Goal: Task Accomplishment & Management: Use online tool/utility

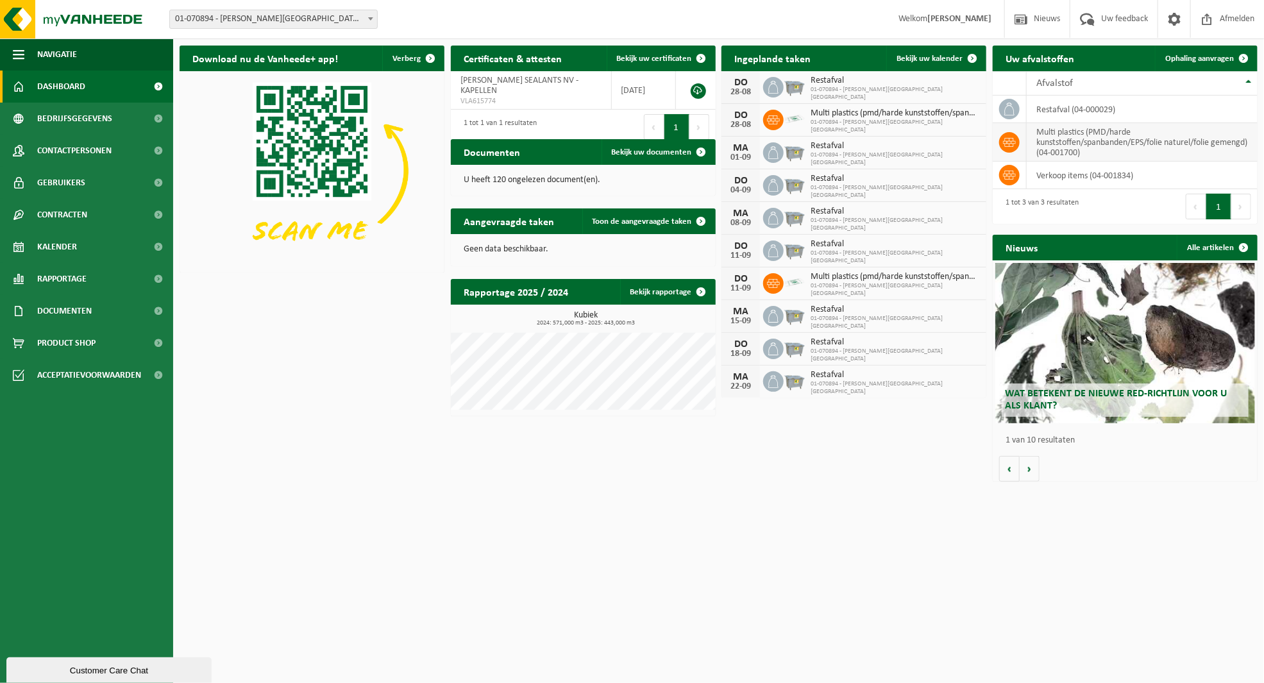
click at [1007, 140] on icon at bounding box center [1009, 142] width 13 height 9
click at [1044, 109] on td "restafval (04-000029)" at bounding box center [1141, 110] width 231 height 28
click at [83, 278] on span "Rapportage" at bounding box center [61, 279] width 49 height 32
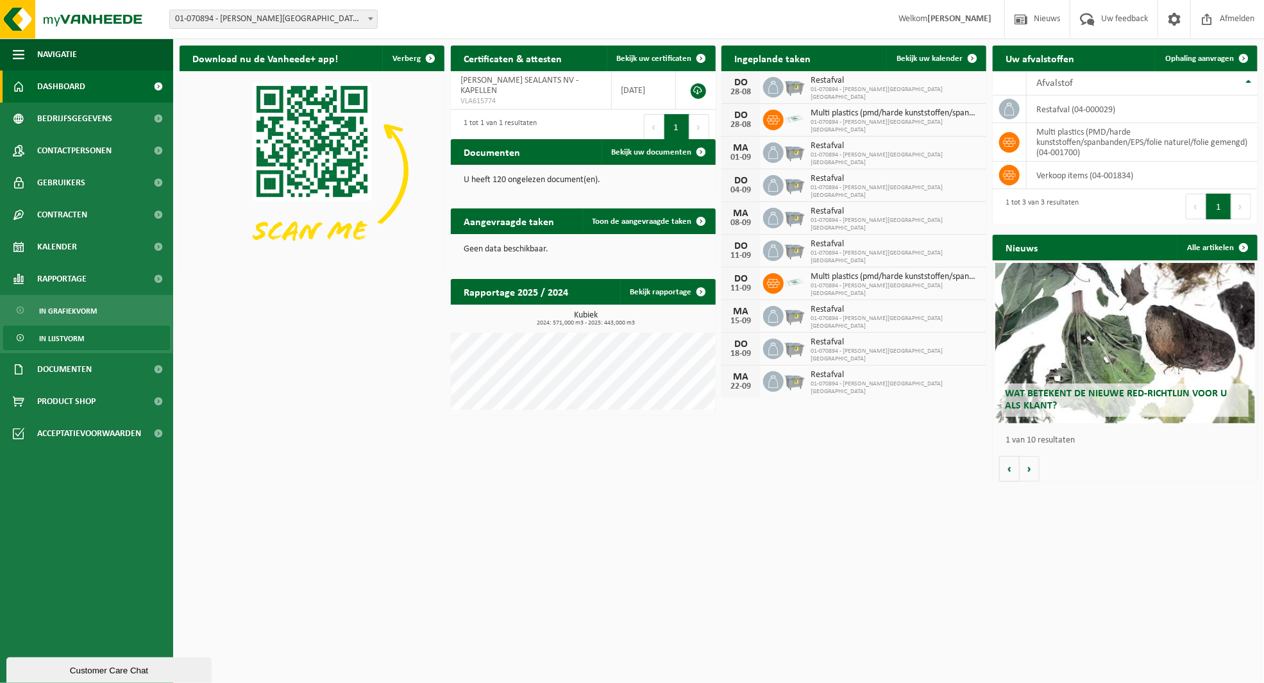
click at [76, 339] on span "In lijstvorm" at bounding box center [61, 338] width 45 height 24
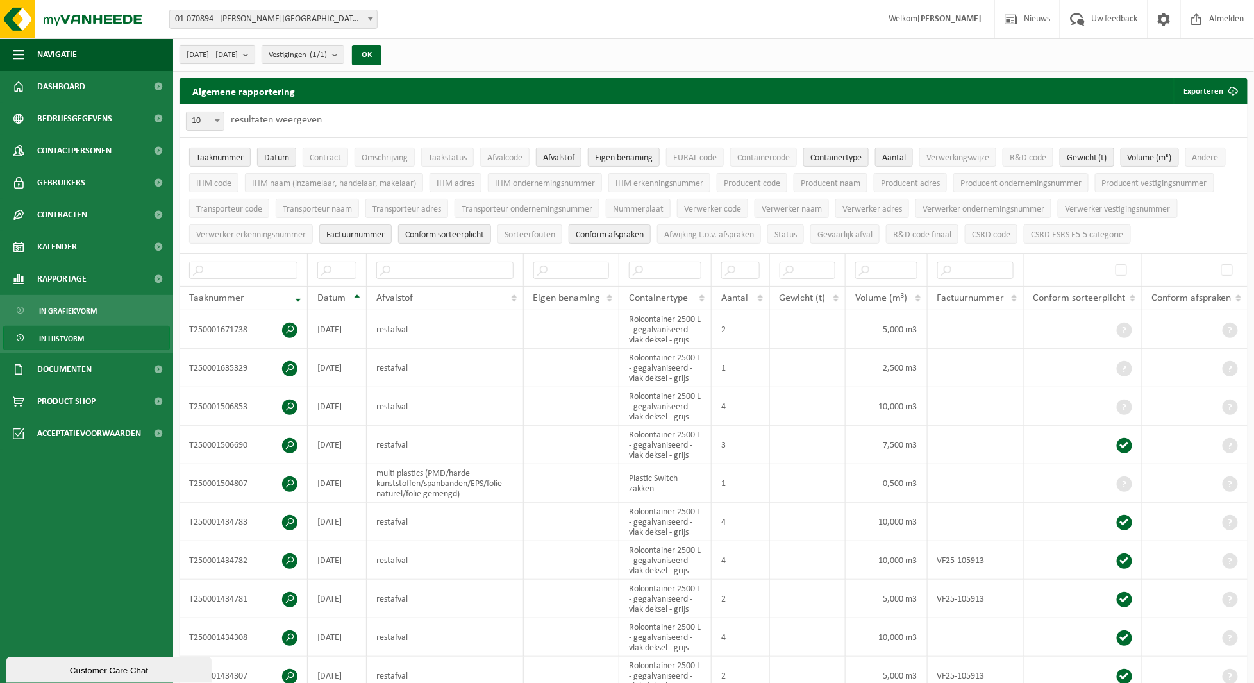
click at [255, 54] on b "submit" at bounding box center [249, 55] width 12 height 18
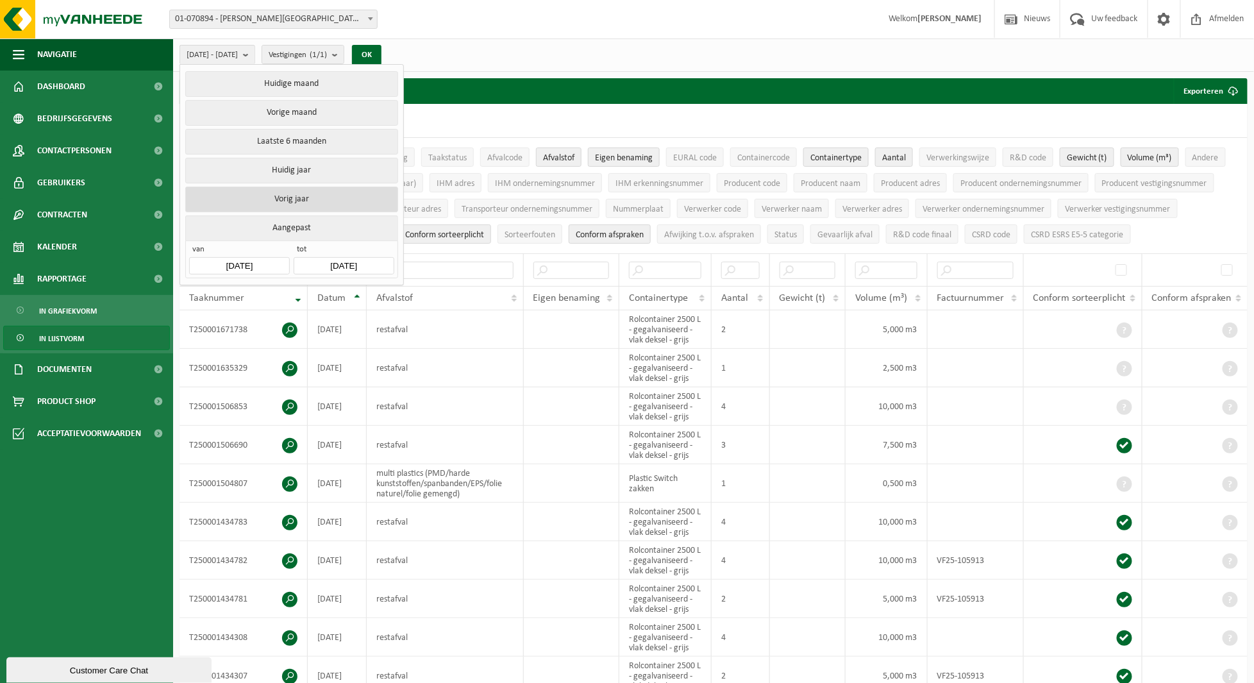
click at [272, 194] on button "Vorig jaar" at bounding box center [291, 200] width 212 height 26
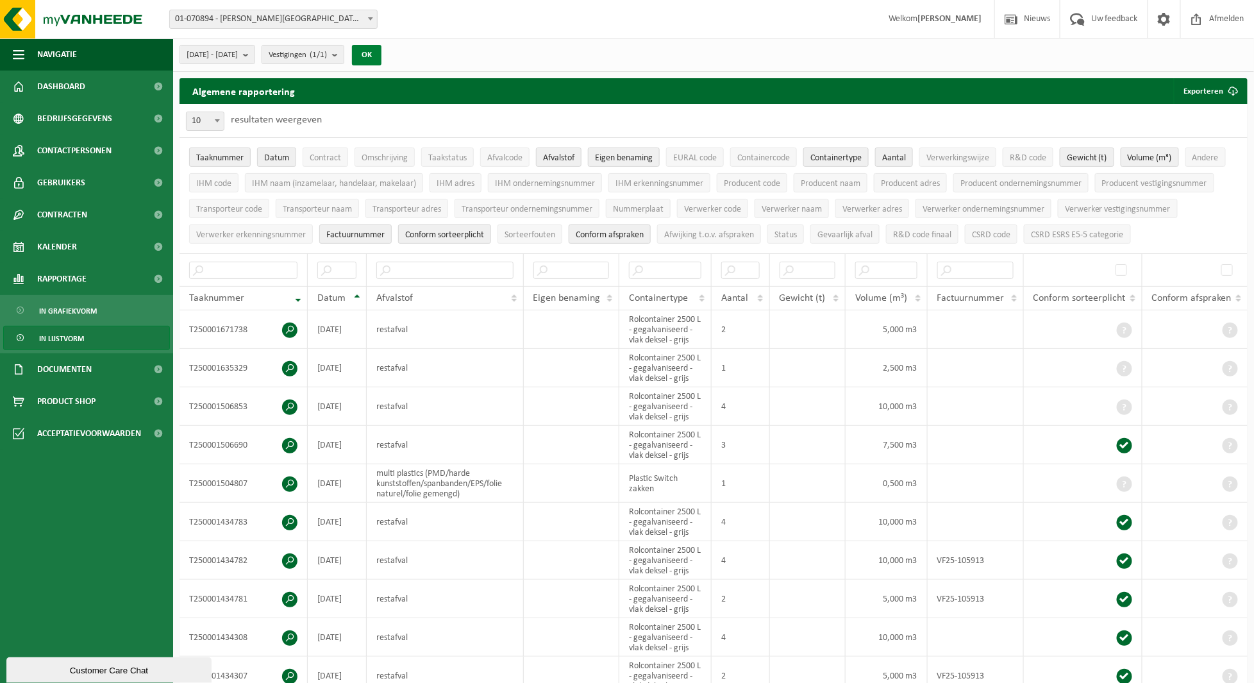
click at [381, 51] on button "OK" at bounding box center [366, 55] width 29 height 21
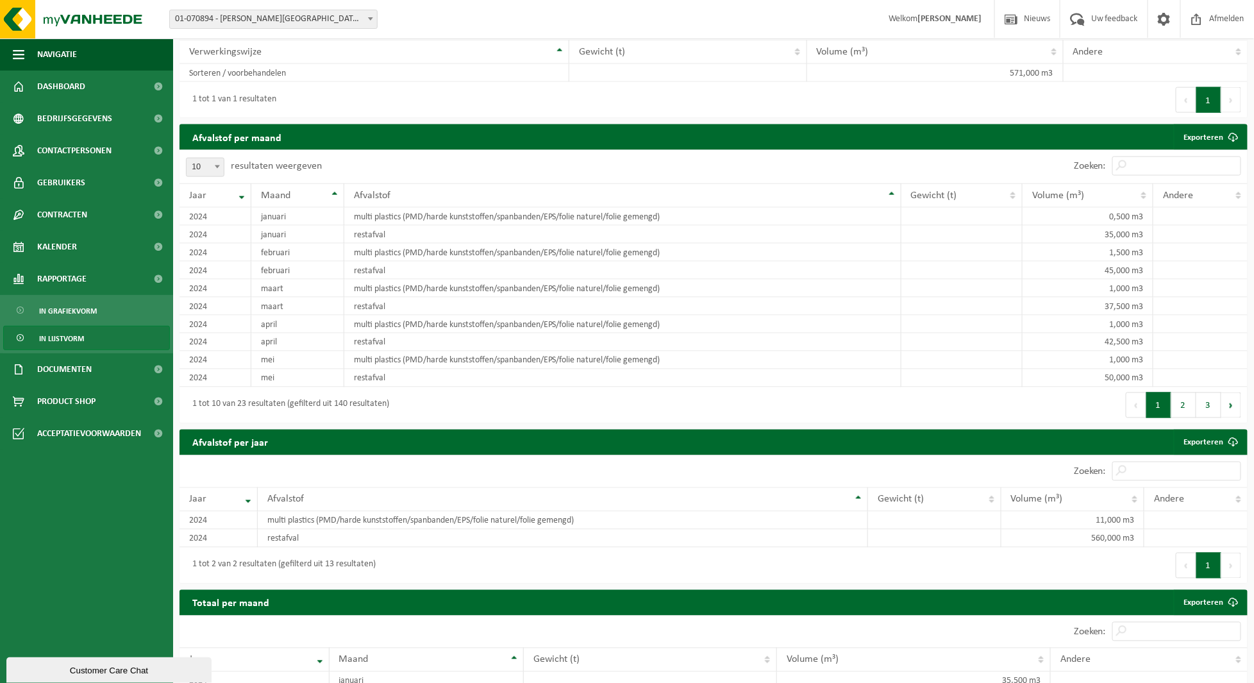
scroll to position [948, 0]
